Goal: Navigation & Orientation: Find specific page/section

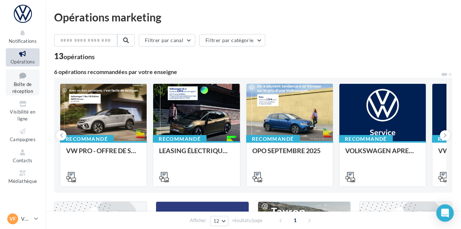
click at [20, 84] on span "Boîte de réception" at bounding box center [22, 87] width 21 height 13
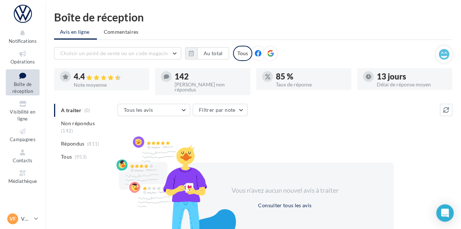
scroll to position [62, 0]
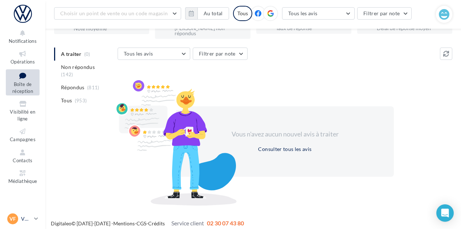
click at [31, 220] on p "VW Francheville" at bounding box center [26, 218] width 10 height 7
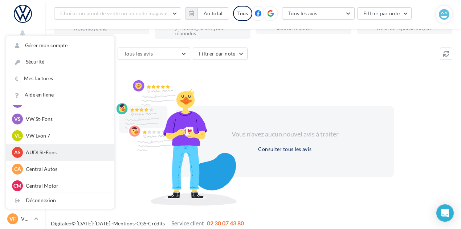
scroll to position [100, 0]
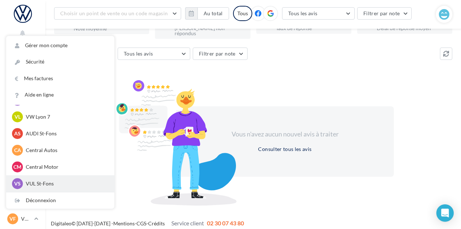
click at [57, 183] on p "VUL St-Fons" at bounding box center [66, 183] width 80 height 7
